Goal: Information Seeking & Learning: Learn about a topic

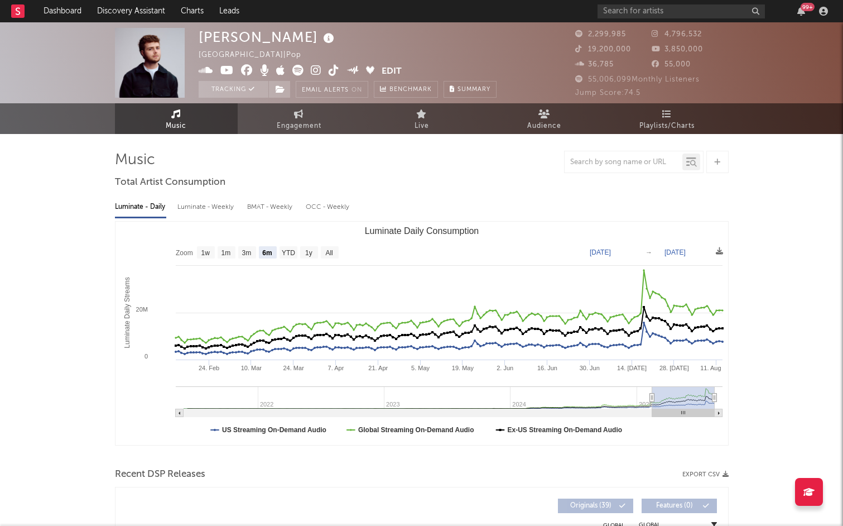
select select "6m"
click at [19, 18] on link at bounding box center [17, 11] width 13 height 22
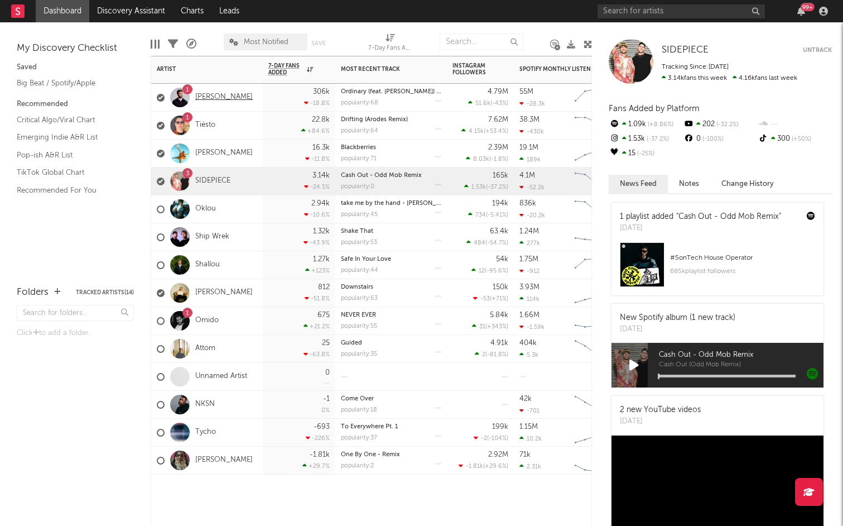
click at [226, 100] on link "[PERSON_NAME]" at bounding box center [223, 97] width 57 height 9
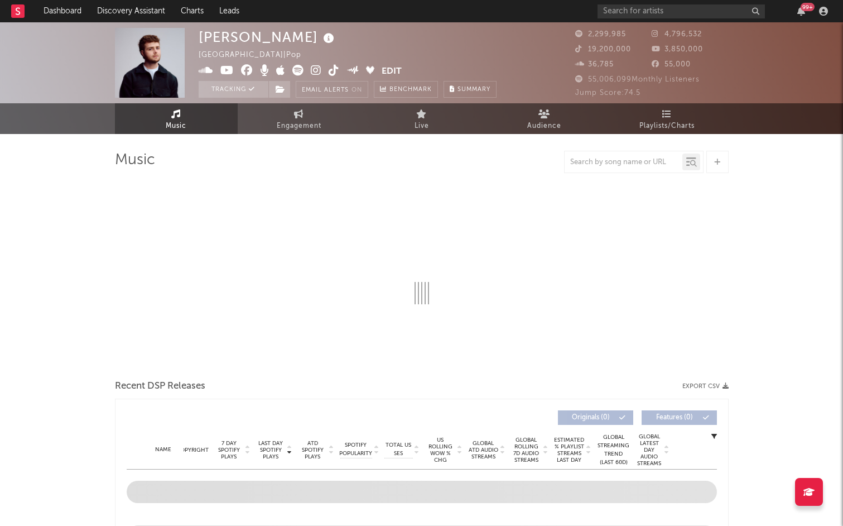
select select "6m"
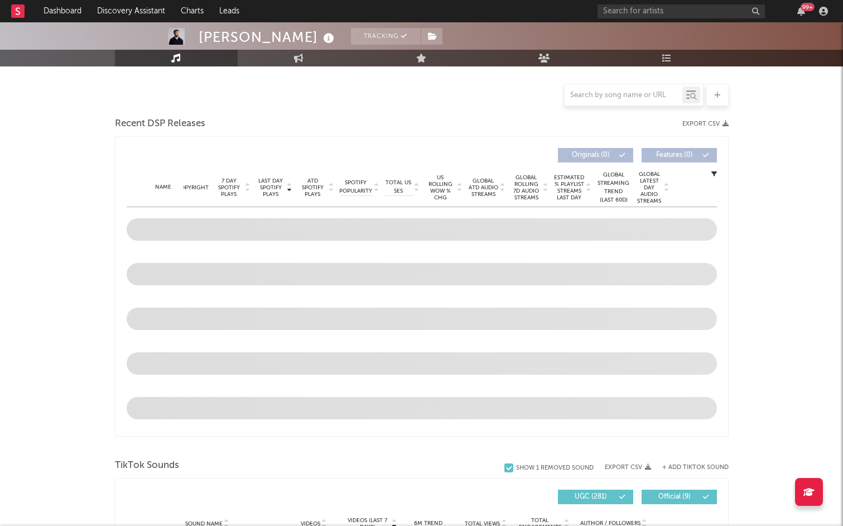
select select "6m"
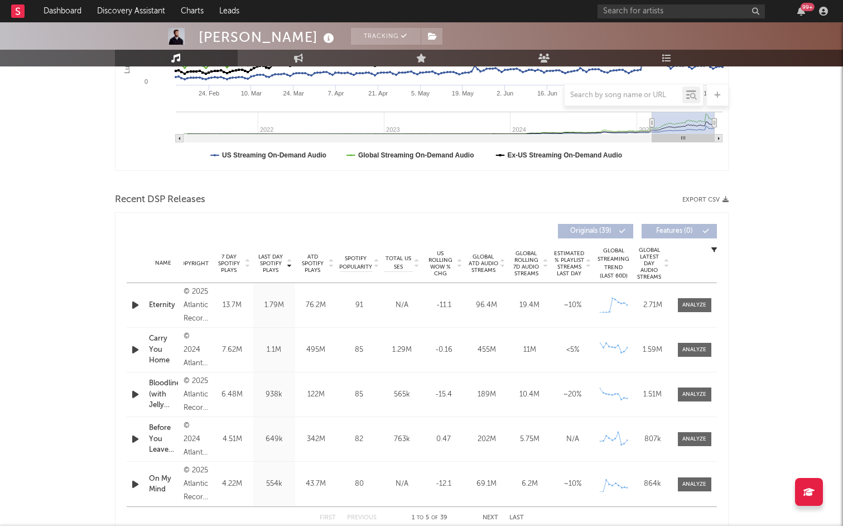
scroll to position [480, 0]
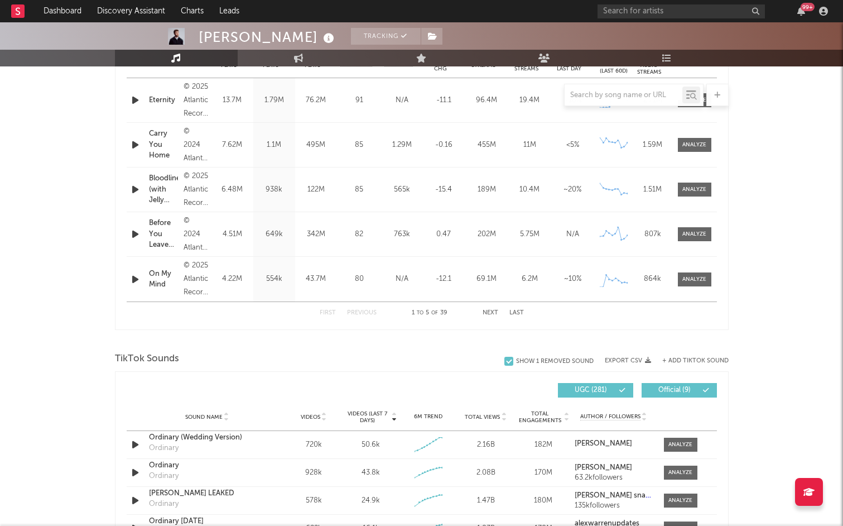
click at [19, 16] on rect at bounding box center [17, 10] width 13 height 13
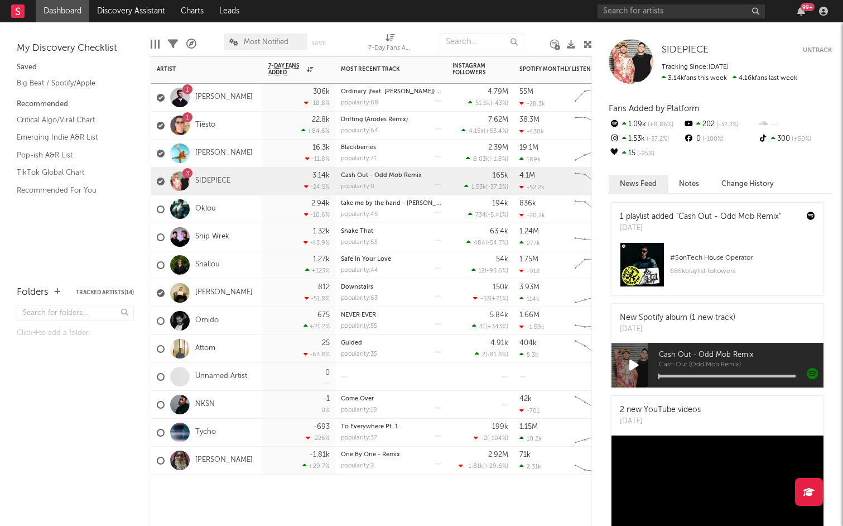
click at [292, 102] on div "306k -18.8 %" at bounding box center [299, 97] width 61 height 27
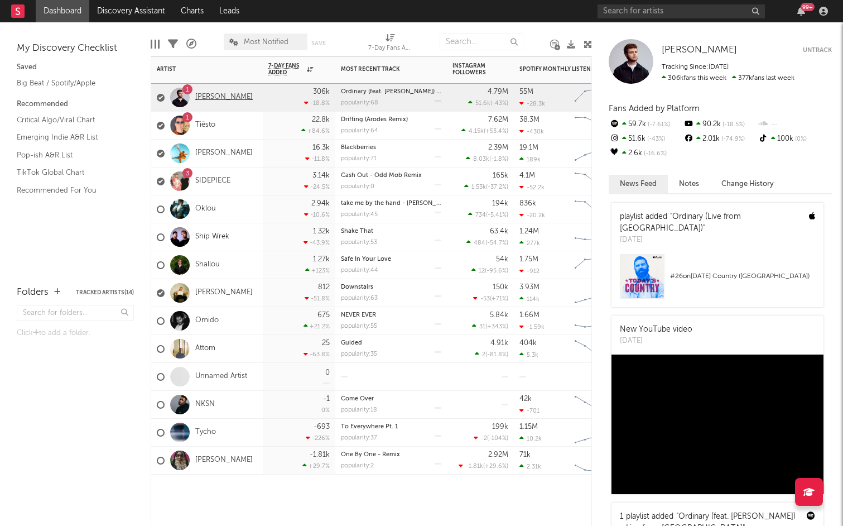
click at [223, 99] on link "[PERSON_NAME]" at bounding box center [223, 97] width 57 height 9
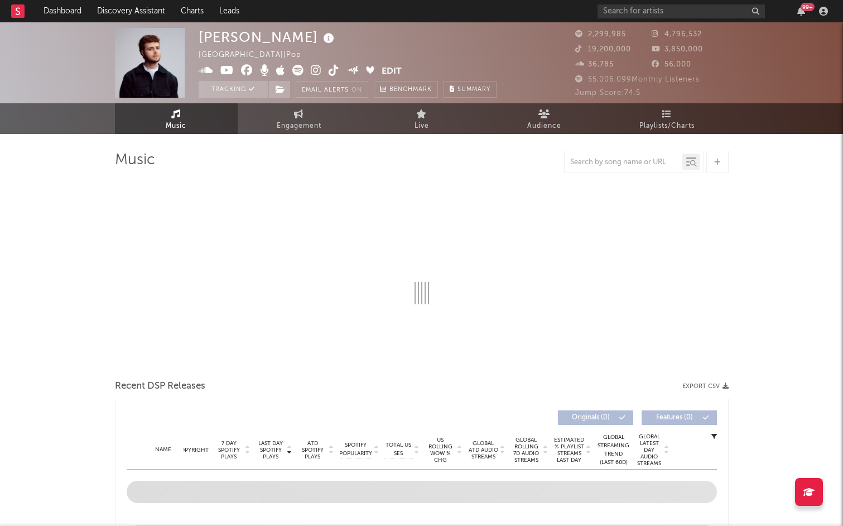
select select "6m"
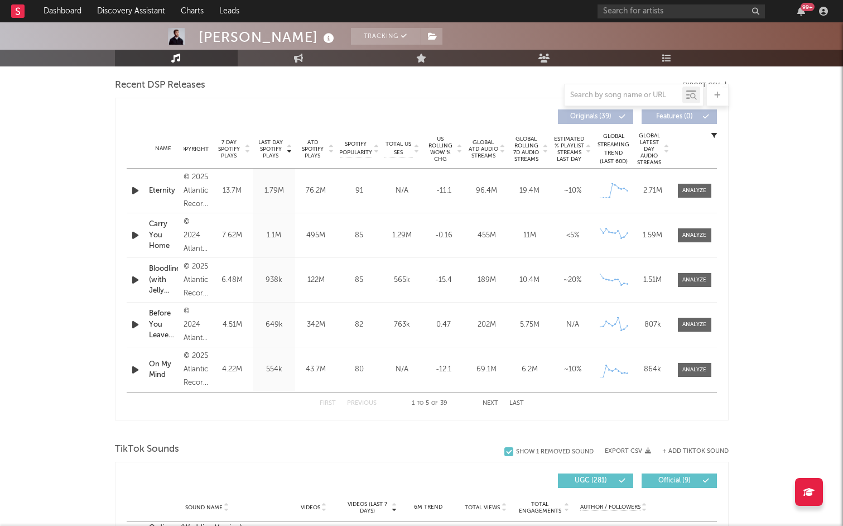
scroll to position [426, 0]
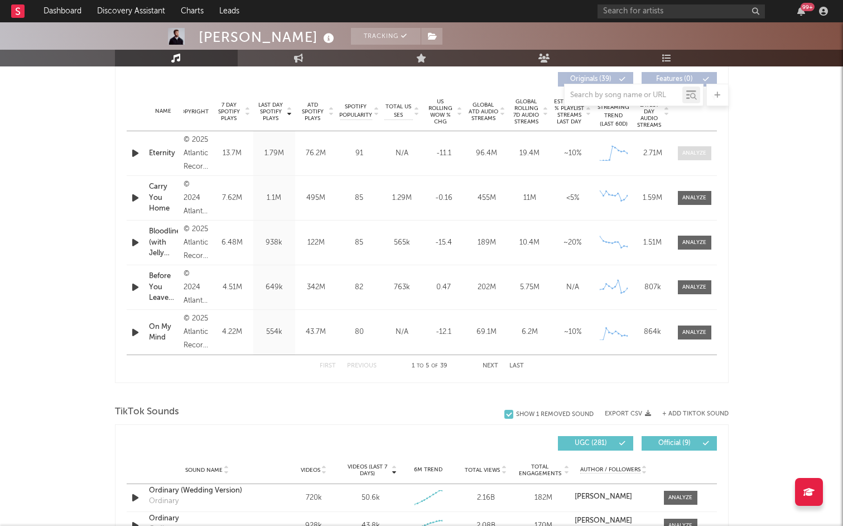
click at [696, 159] on span at bounding box center [694, 153] width 33 height 14
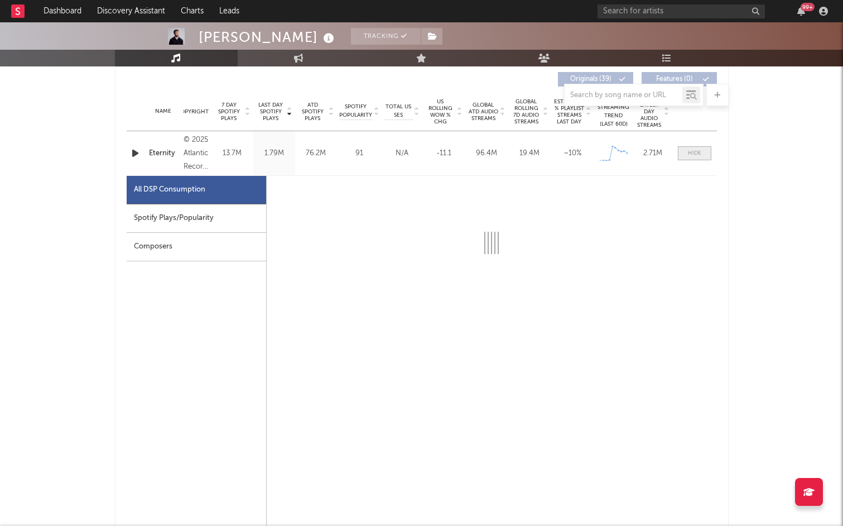
select select "1w"
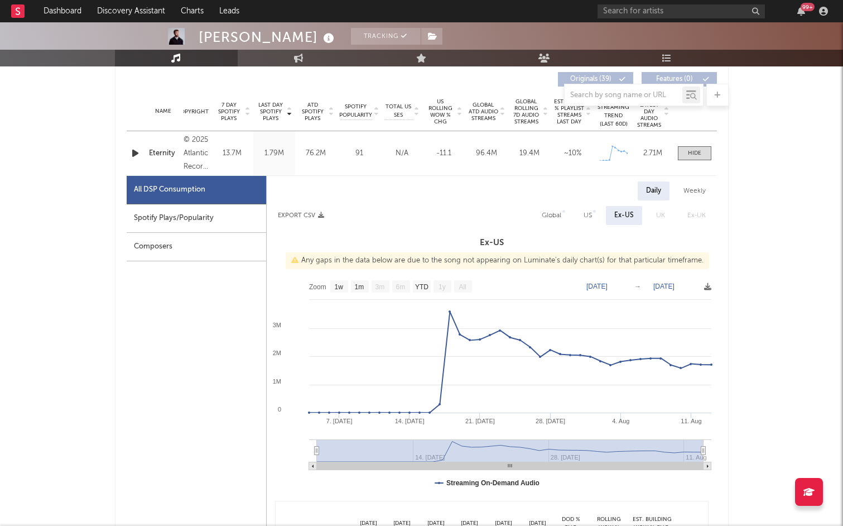
click at [176, 227] on div "Spotify Plays/Popularity" at bounding box center [197, 218] width 140 height 28
select select "1w"
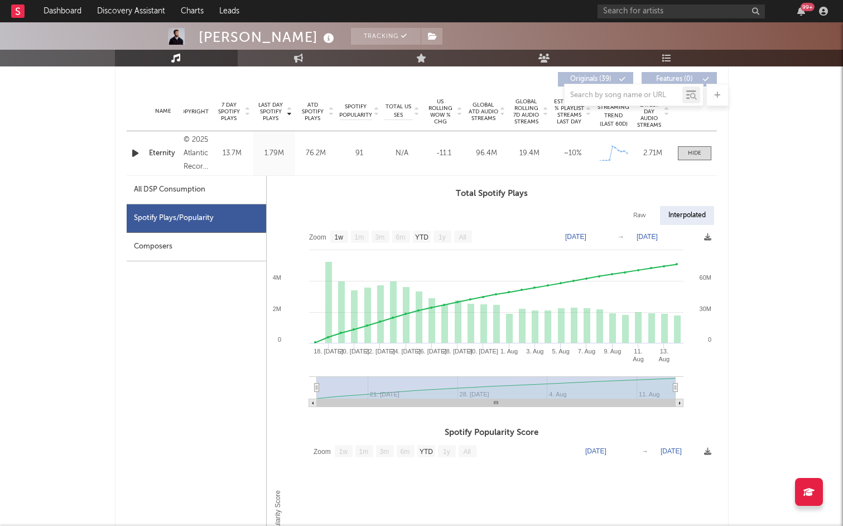
click at [21, 17] on rect at bounding box center [17, 10] width 13 height 13
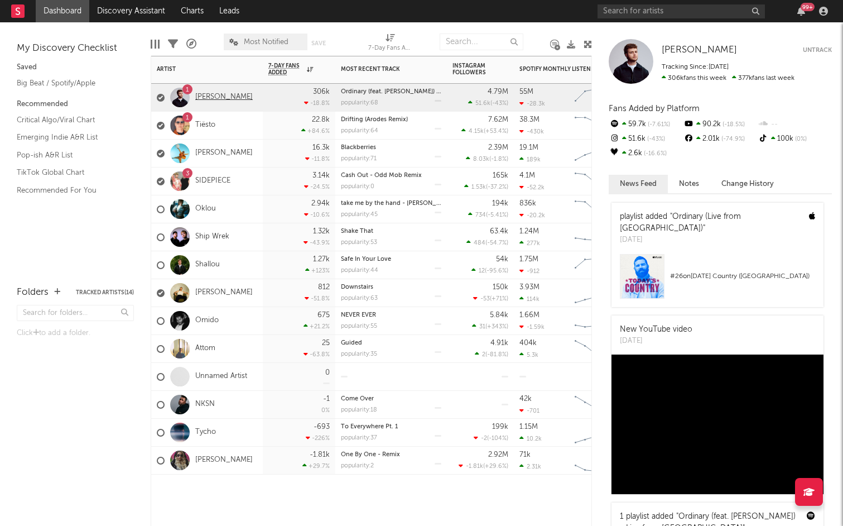
click at [212, 98] on link "[PERSON_NAME]" at bounding box center [223, 97] width 57 height 9
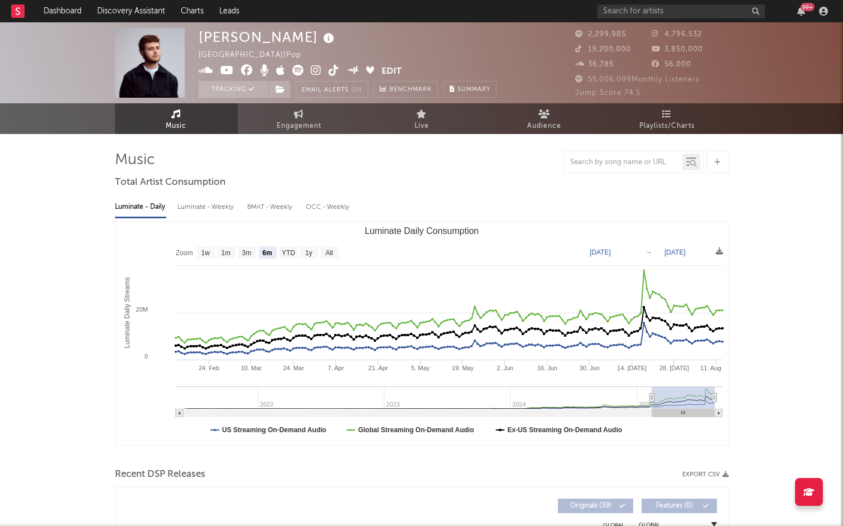
select select "6m"
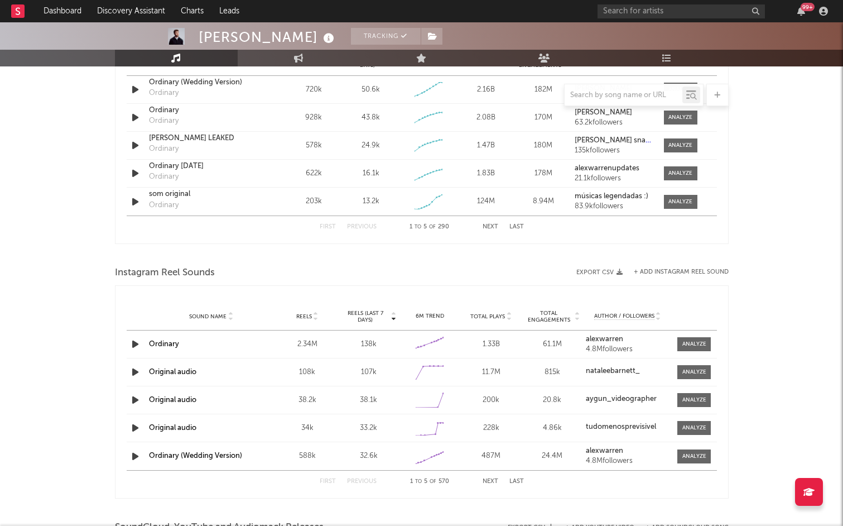
scroll to position [836, 0]
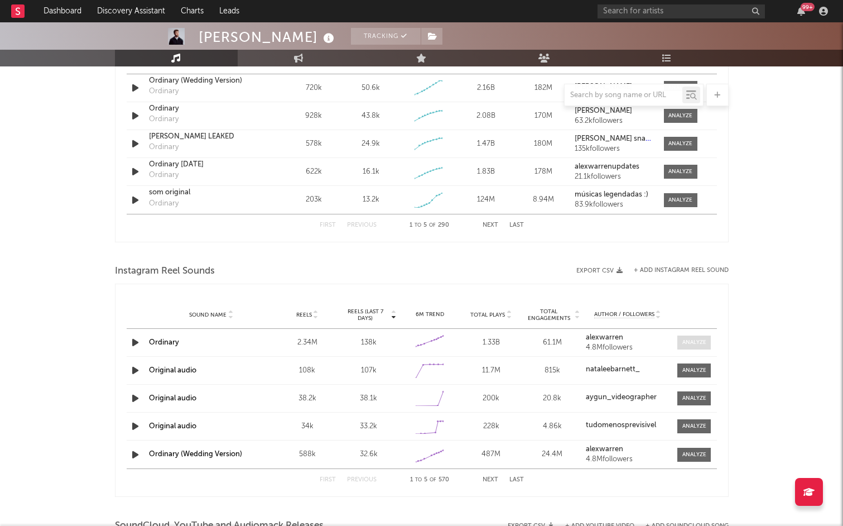
click at [711, 342] on span at bounding box center [694, 342] width 33 height 14
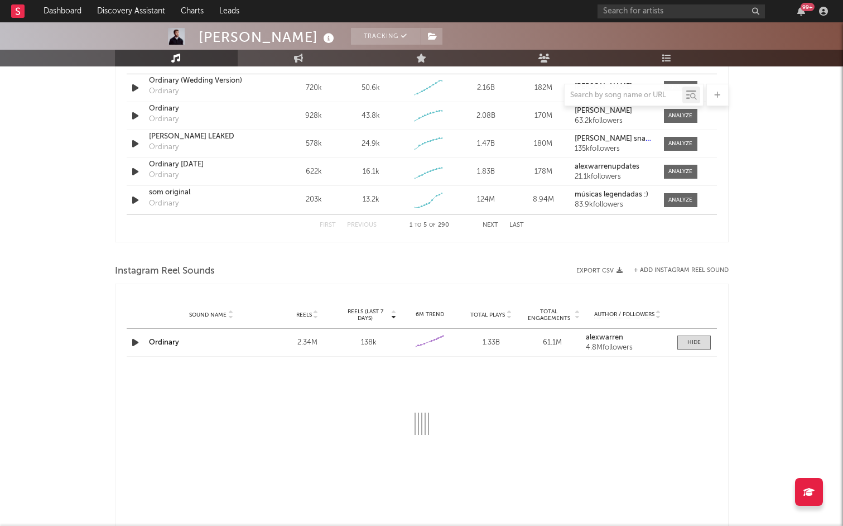
select select "6m"
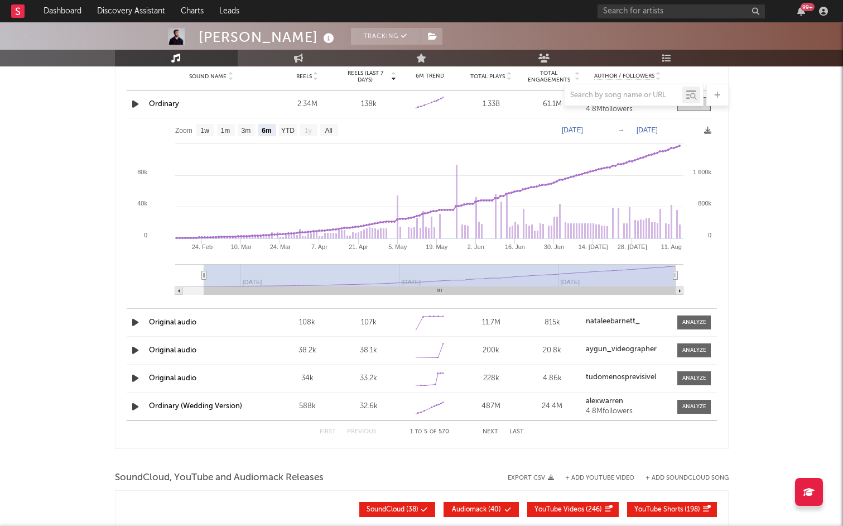
scroll to position [1078, 0]
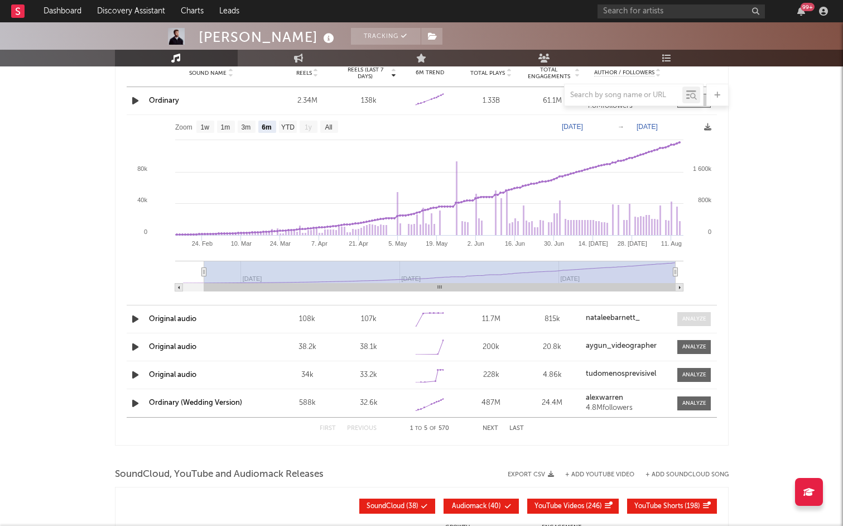
click at [704, 323] on span at bounding box center [694, 319] width 33 height 14
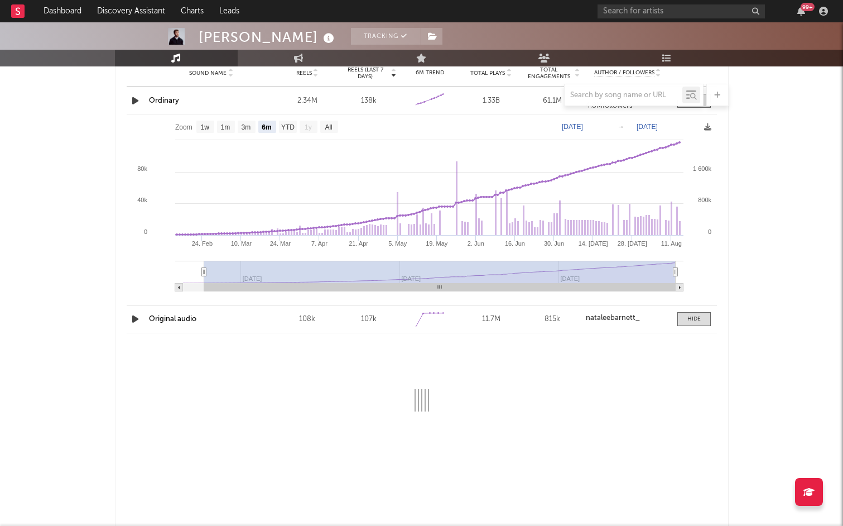
select select "1w"
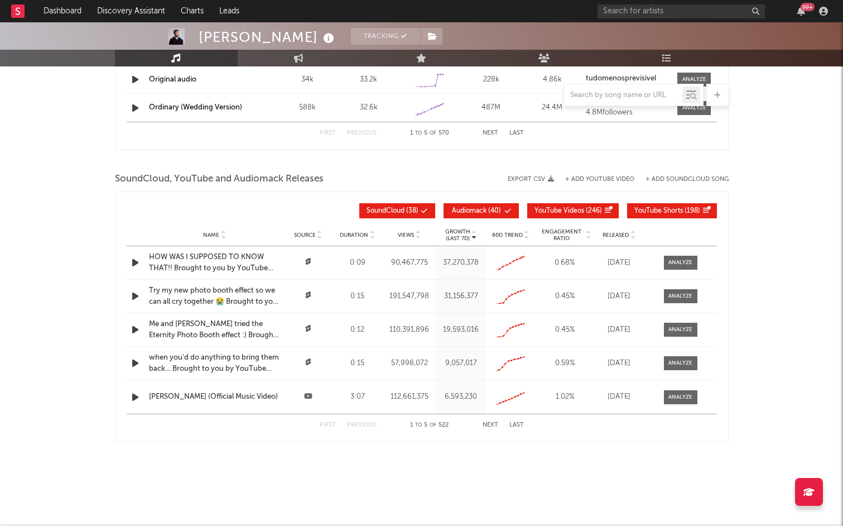
scroll to position [1564, 0]
